Goal: Entertainment & Leisure: Consume media (video, audio)

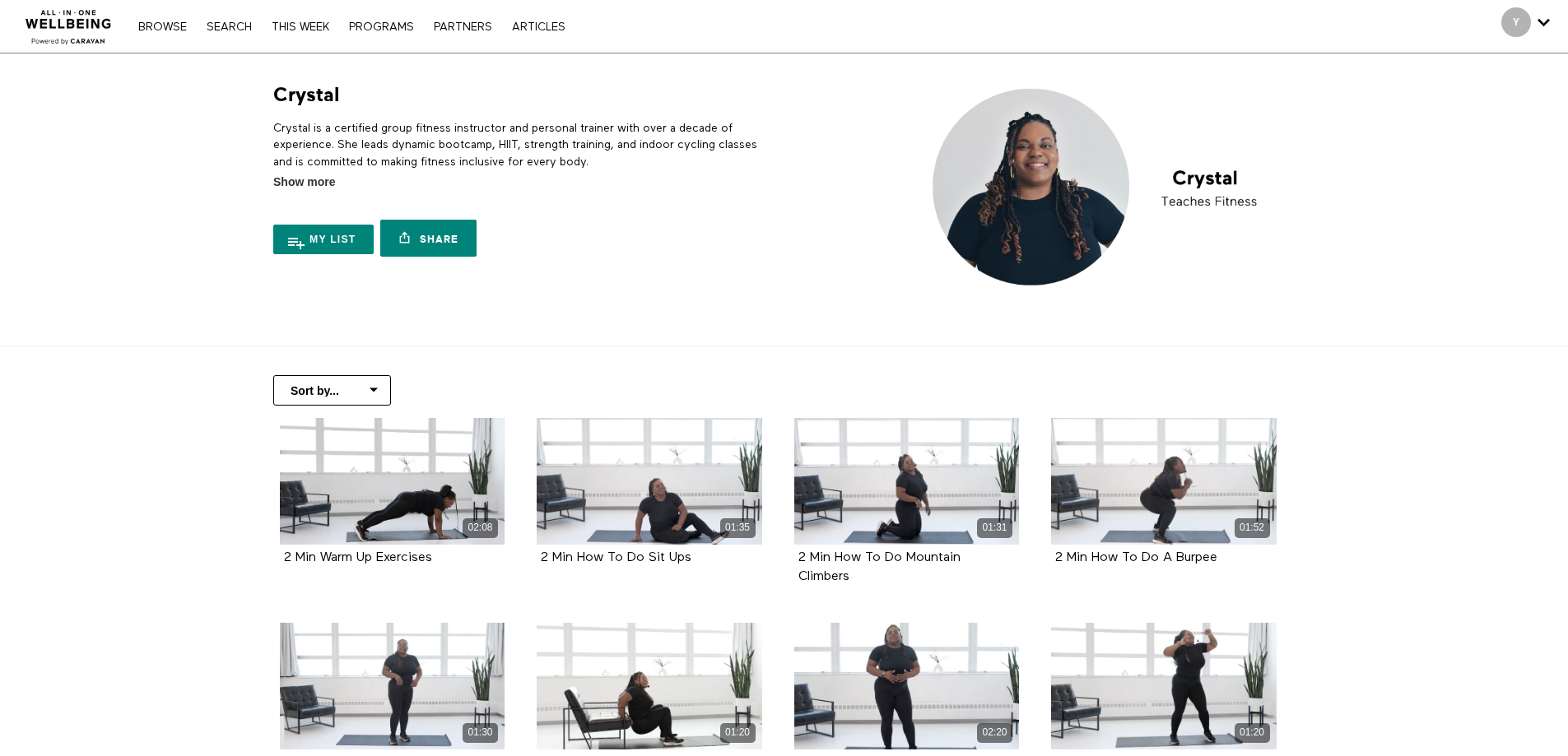
scroll to position [247, 0]
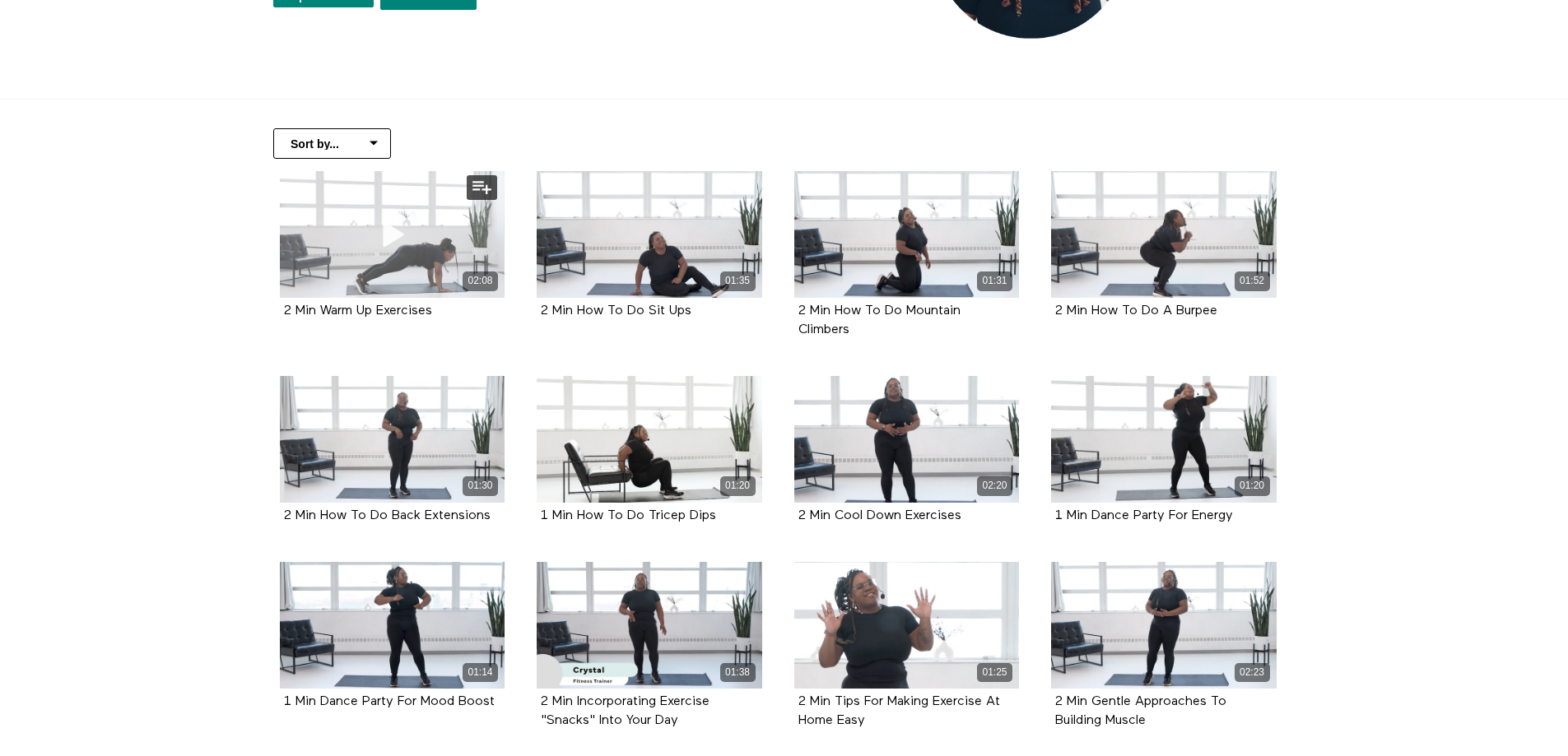
click at [395, 220] on icon at bounding box center [391, 234] width 49 height 29
